Goal: Navigation & Orientation: Understand site structure

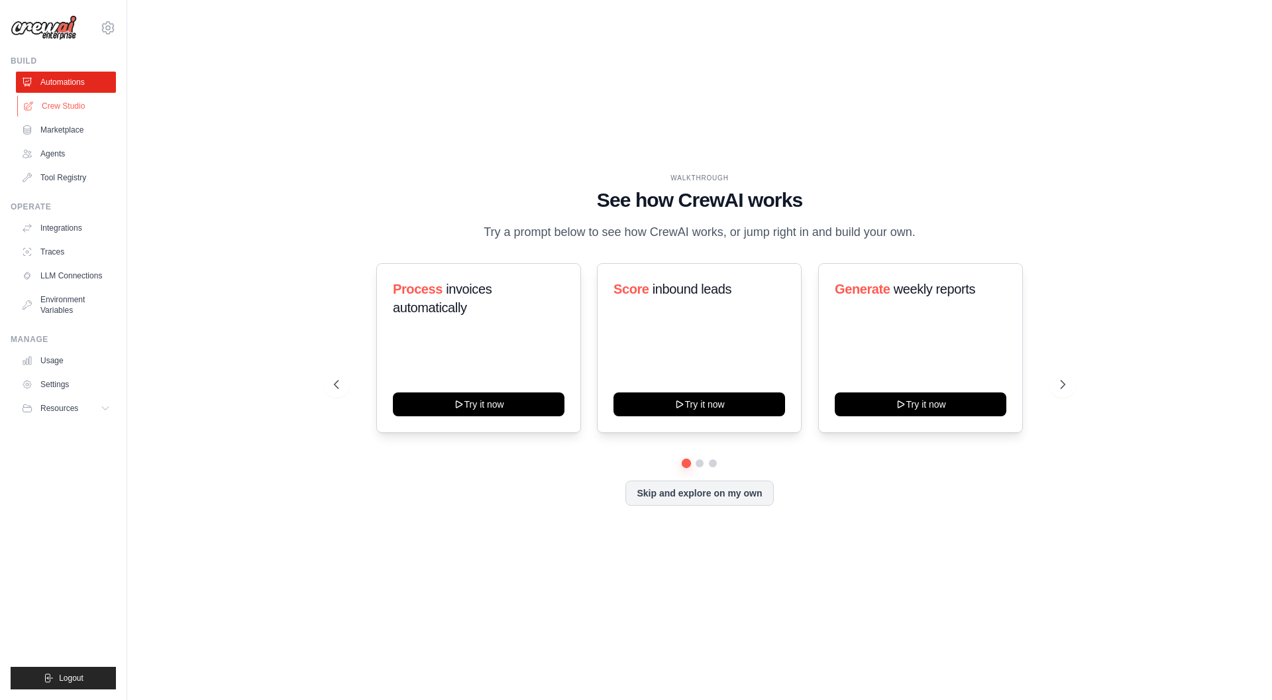
click at [72, 109] on link "Crew Studio" at bounding box center [67, 105] width 100 height 21
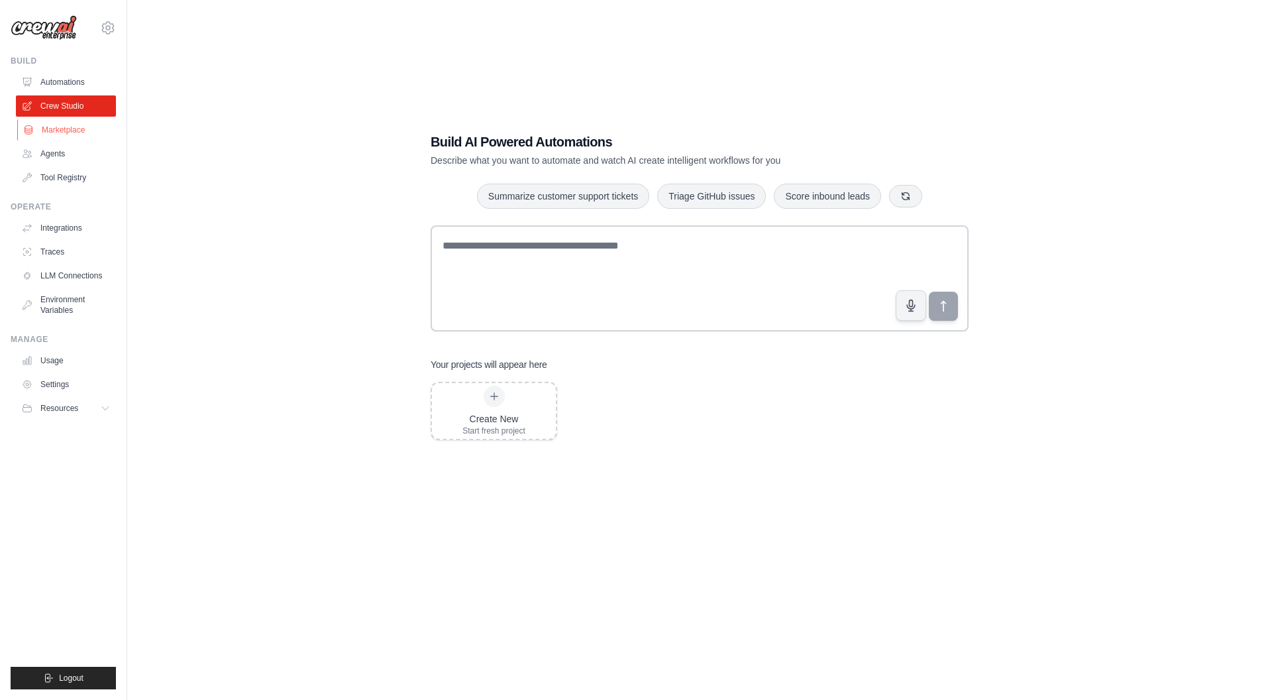
click at [79, 128] on link "Marketplace" at bounding box center [67, 129] width 100 height 21
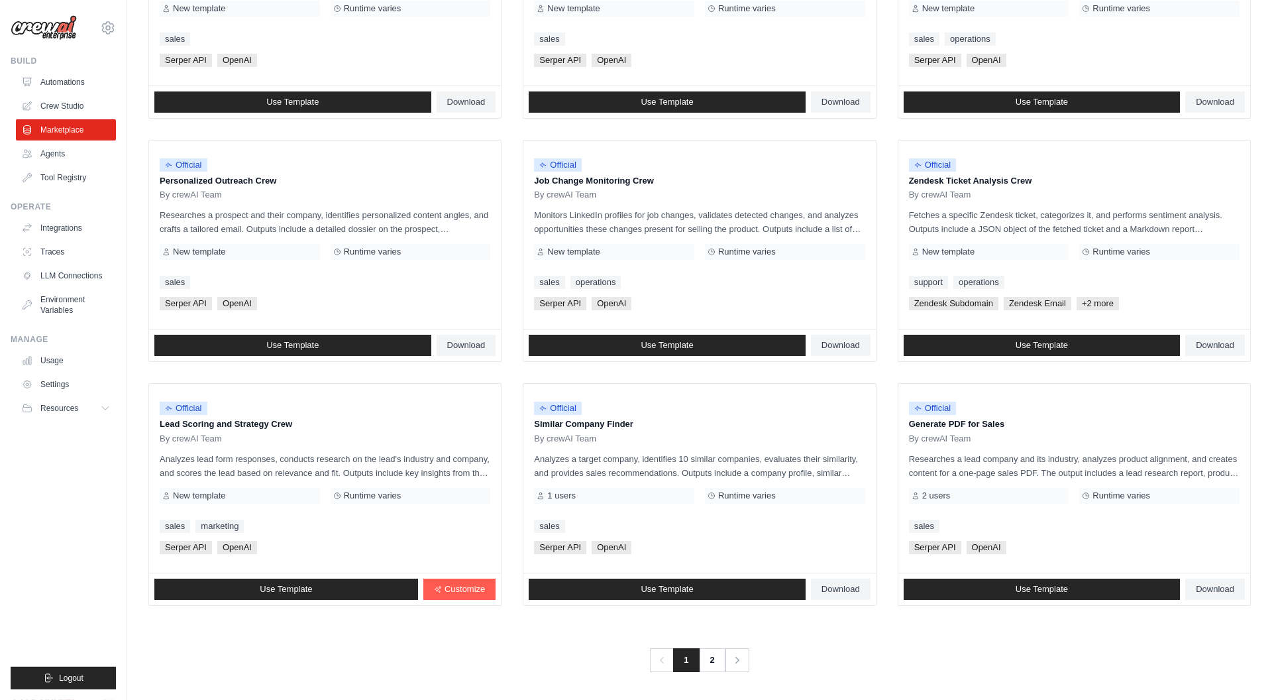
scroll to position [528, 0]
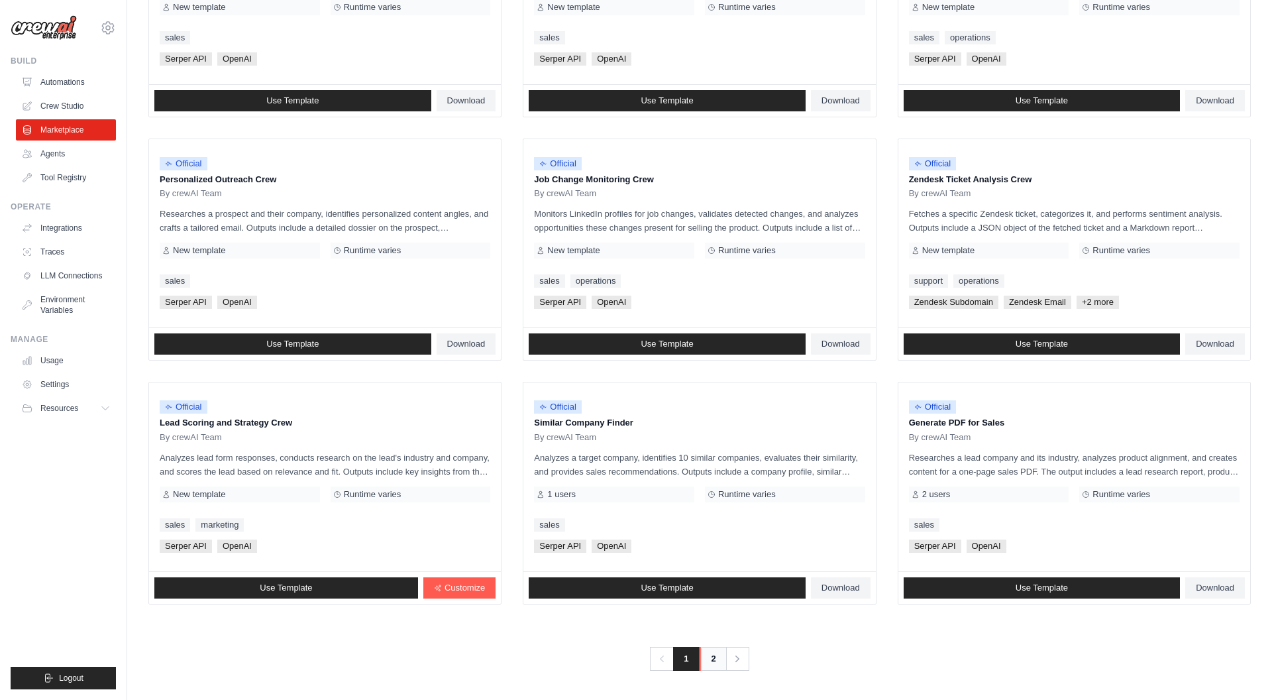
click at [712, 662] on link "2" at bounding box center [713, 659] width 27 height 24
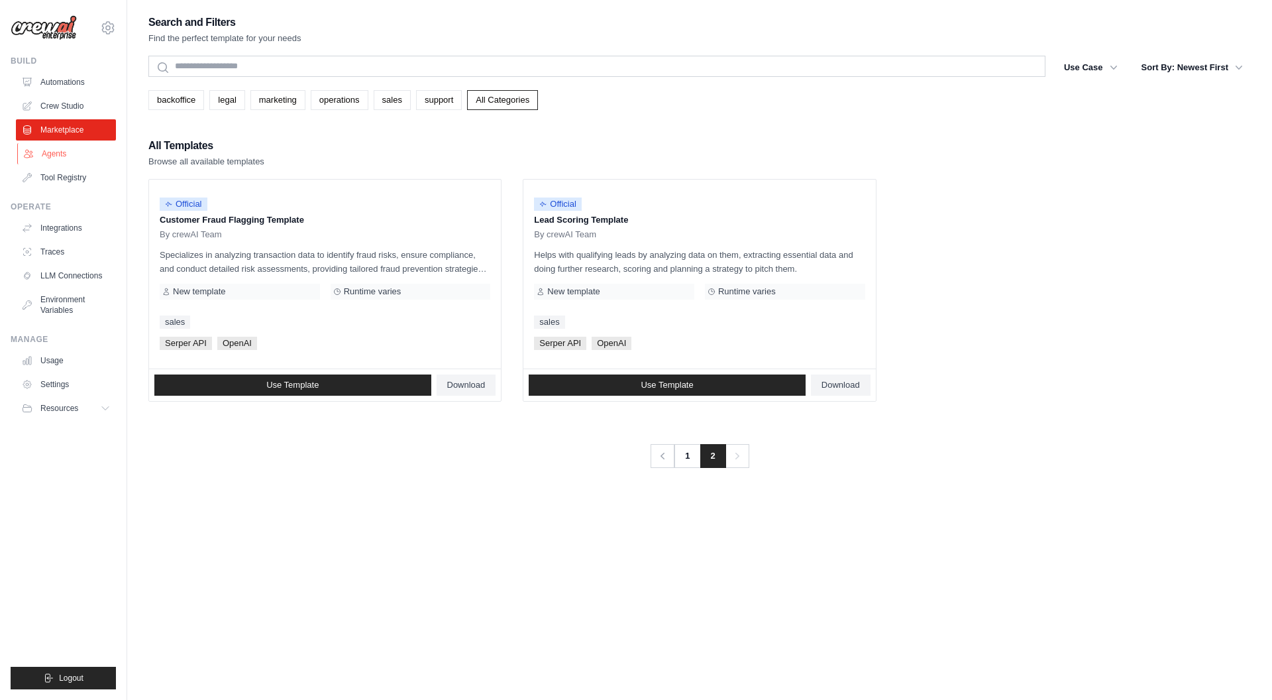
click at [52, 159] on link "Agents" at bounding box center [67, 153] width 100 height 21
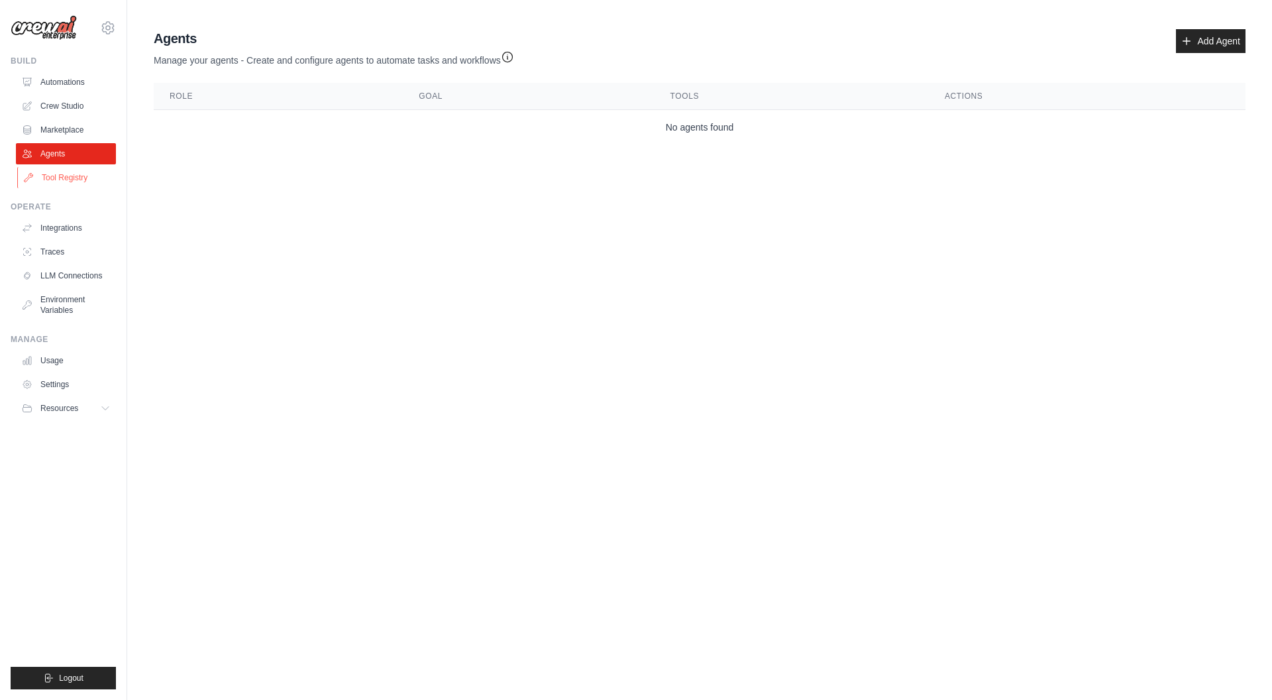
click at [53, 177] on link "Tool Registry" at bounding box center [67, 177] width 100 height 21
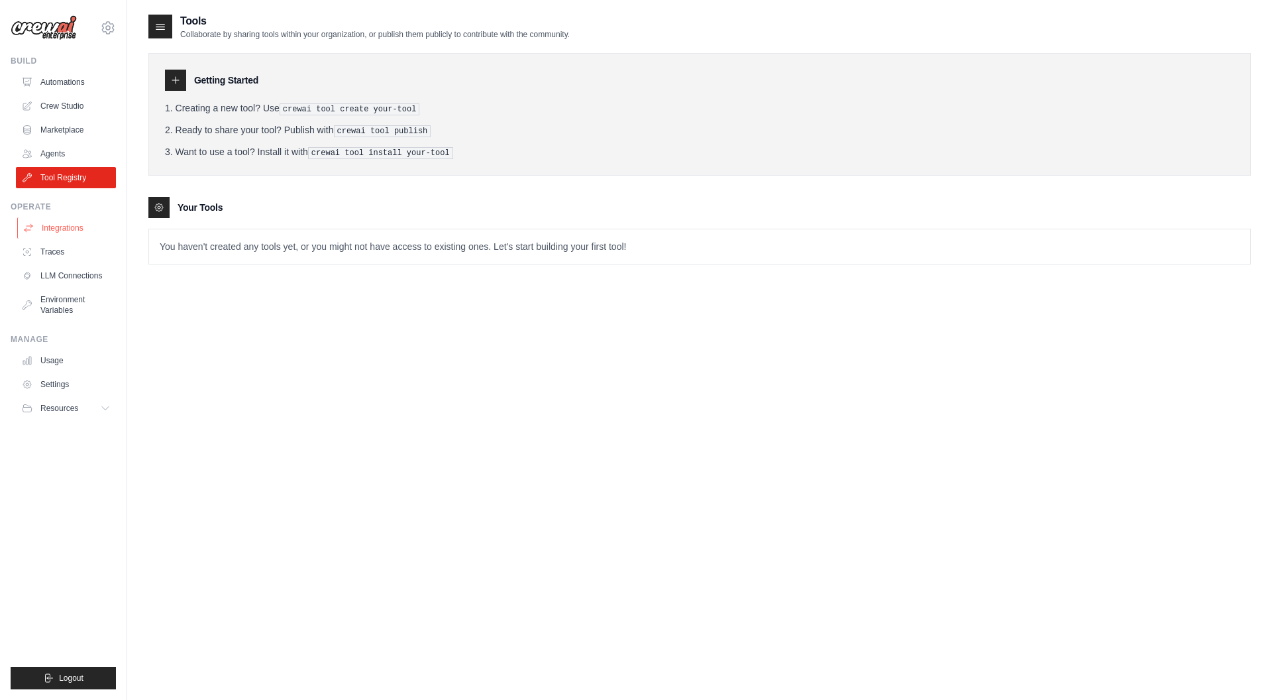
click at [62, 225] on link "Integrations" at bounding box center [67, 227] width 100 height 21
